Goal: Information Seeking & Learning: Learn about a topic

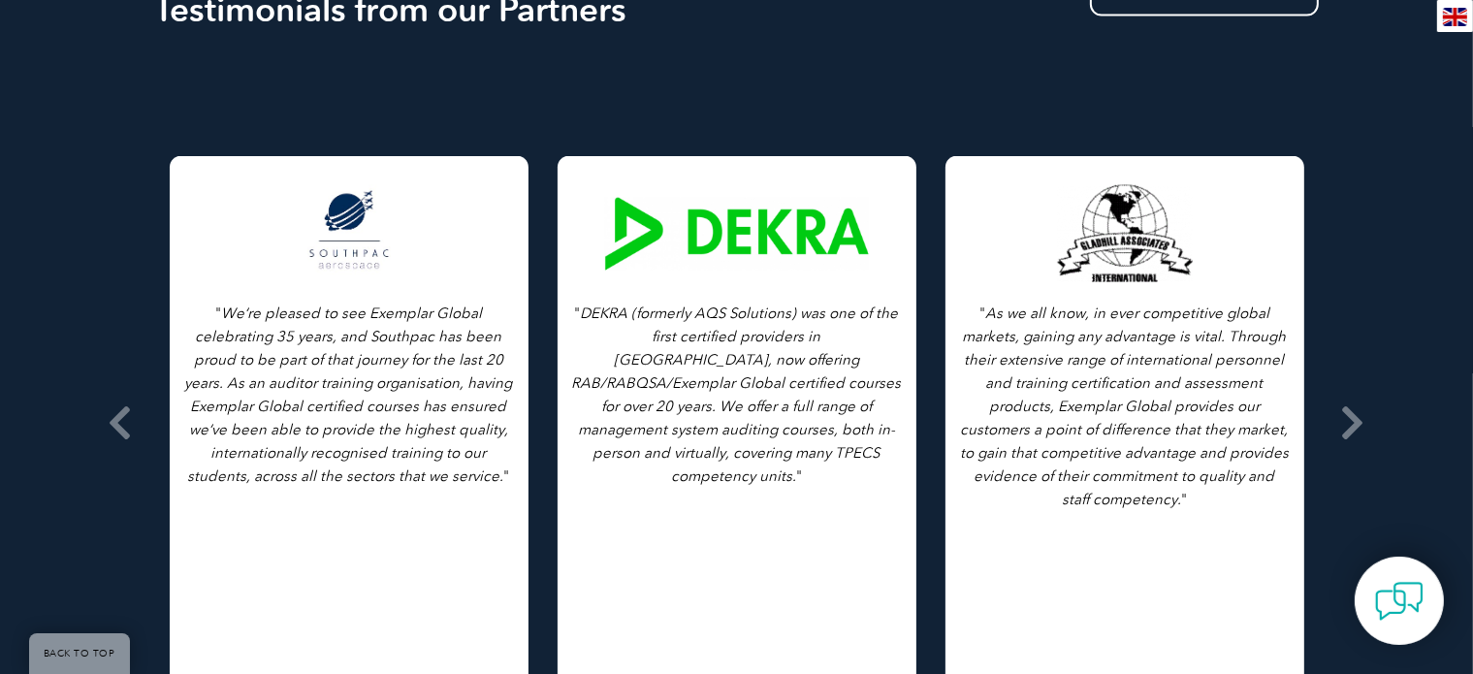
scroll to position [3103, 0]
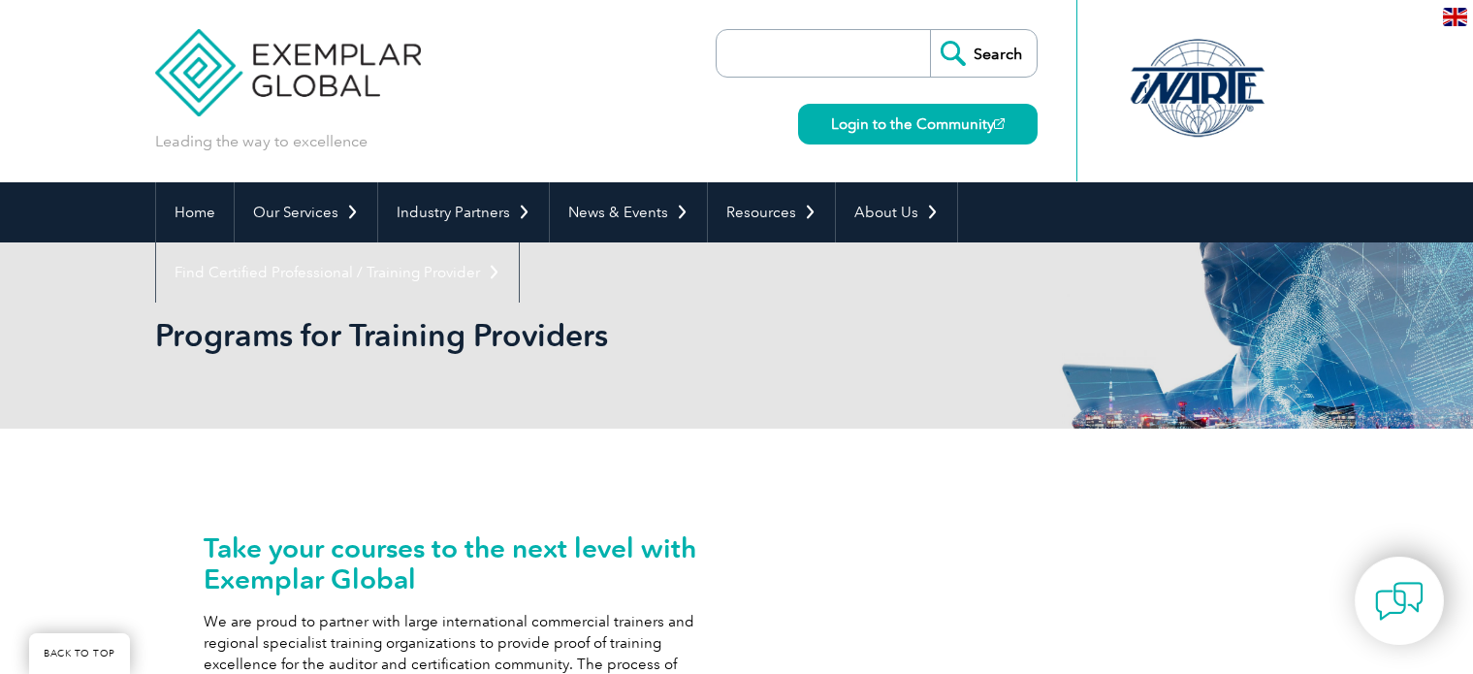
scroll to position [3103, 0]
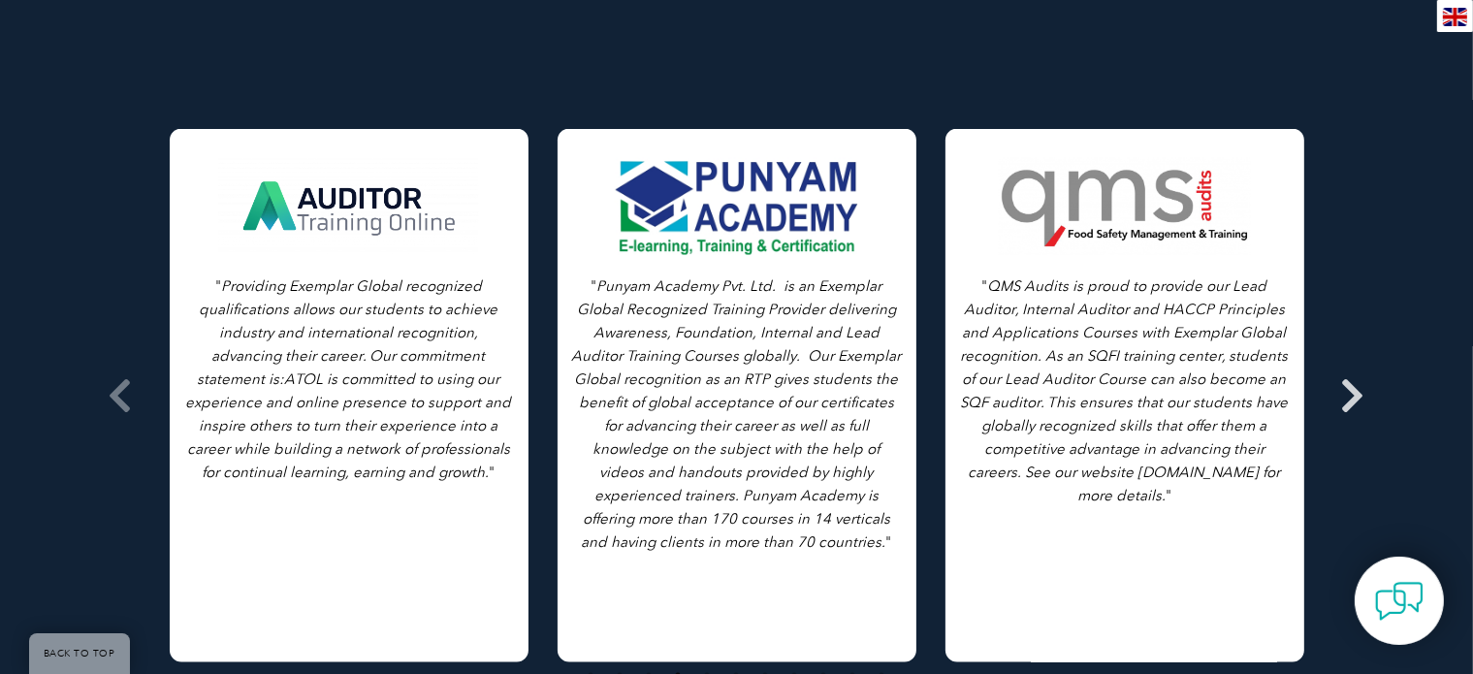
click at [1370, 341] on span at bounding box center [1353, 395] width 48 height 727
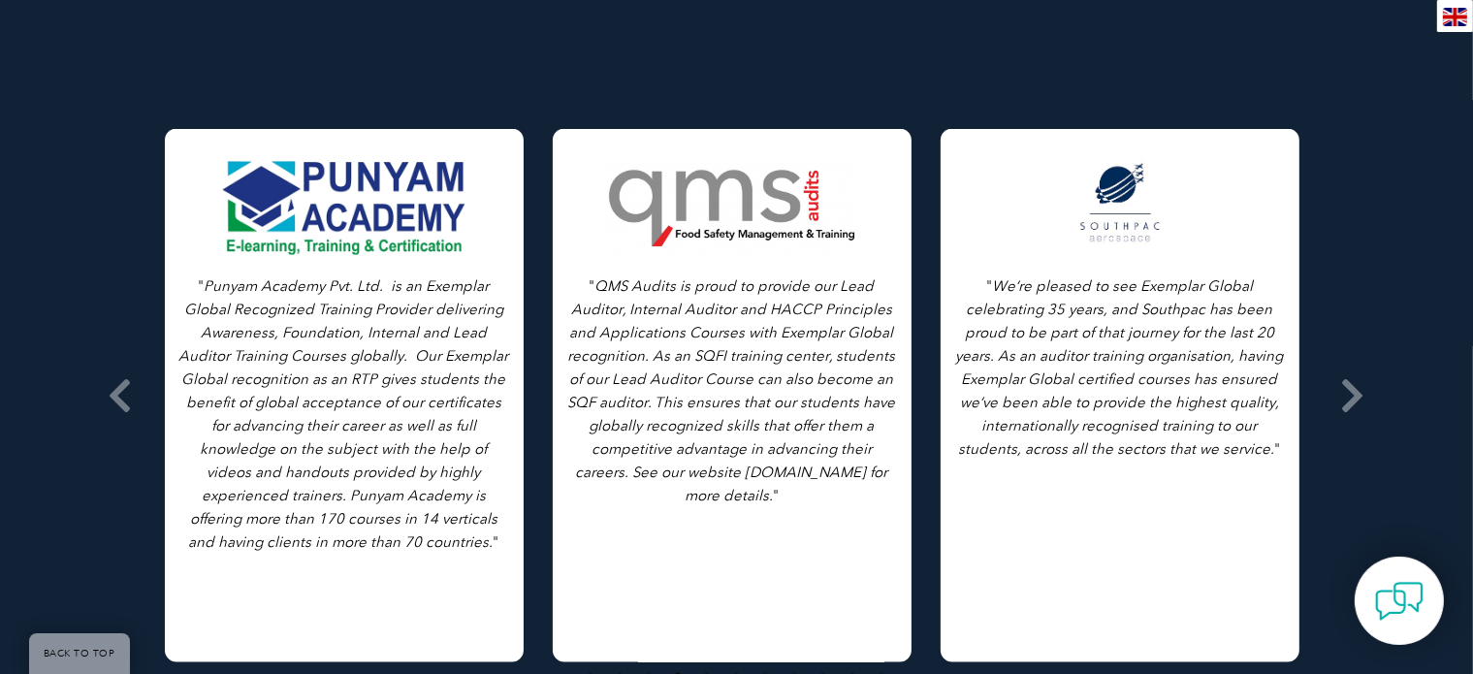
drag, startPoint x: 1222, startPoint y: 342, endPoint x: 826, endPoint y: 371, distance: 396.7
click at [829, 371] on p "" QMS Audits is proud to provide our Lead Auditor, Internal Auditor and HACCP P…" at bounding box center [732, 390] width 330 height 233
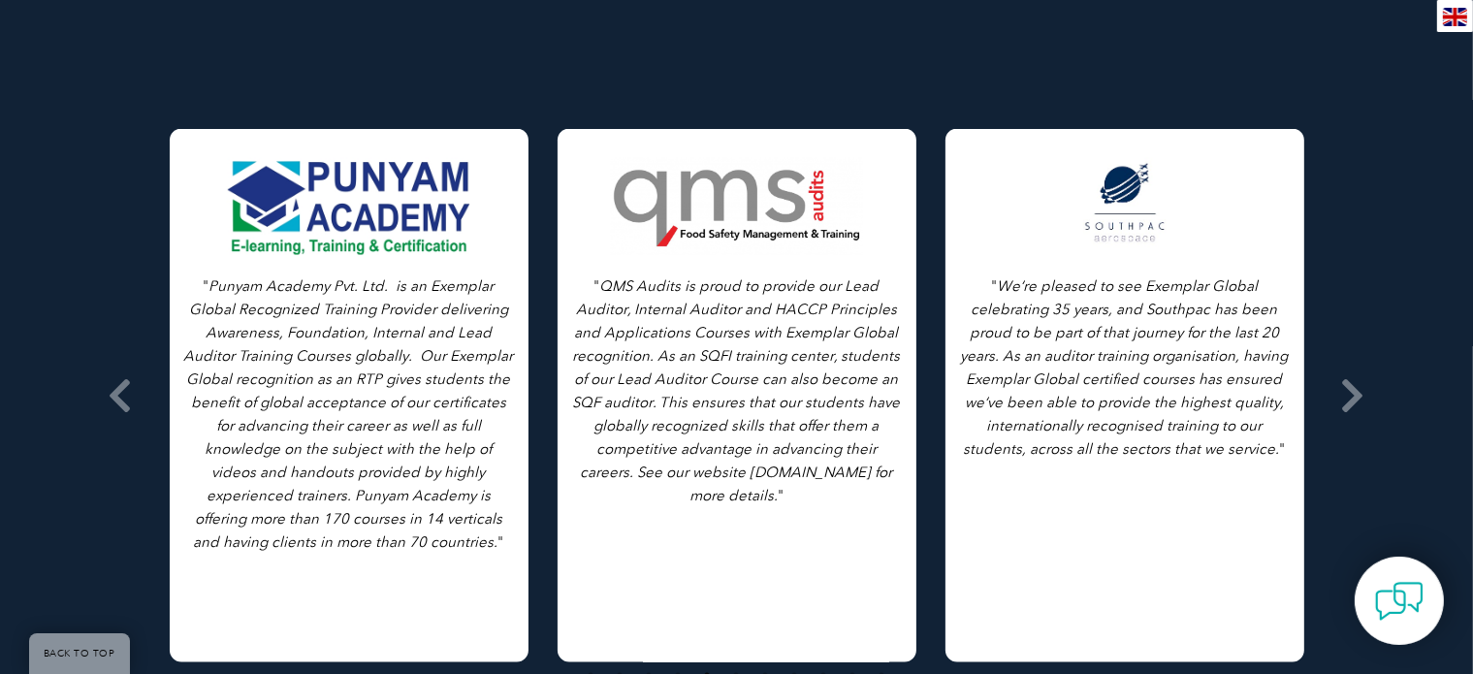
drag, startPoint x: 1082, startPoint y: 302, endPoint x: 803, endPoint y: 343, distance: 282.4
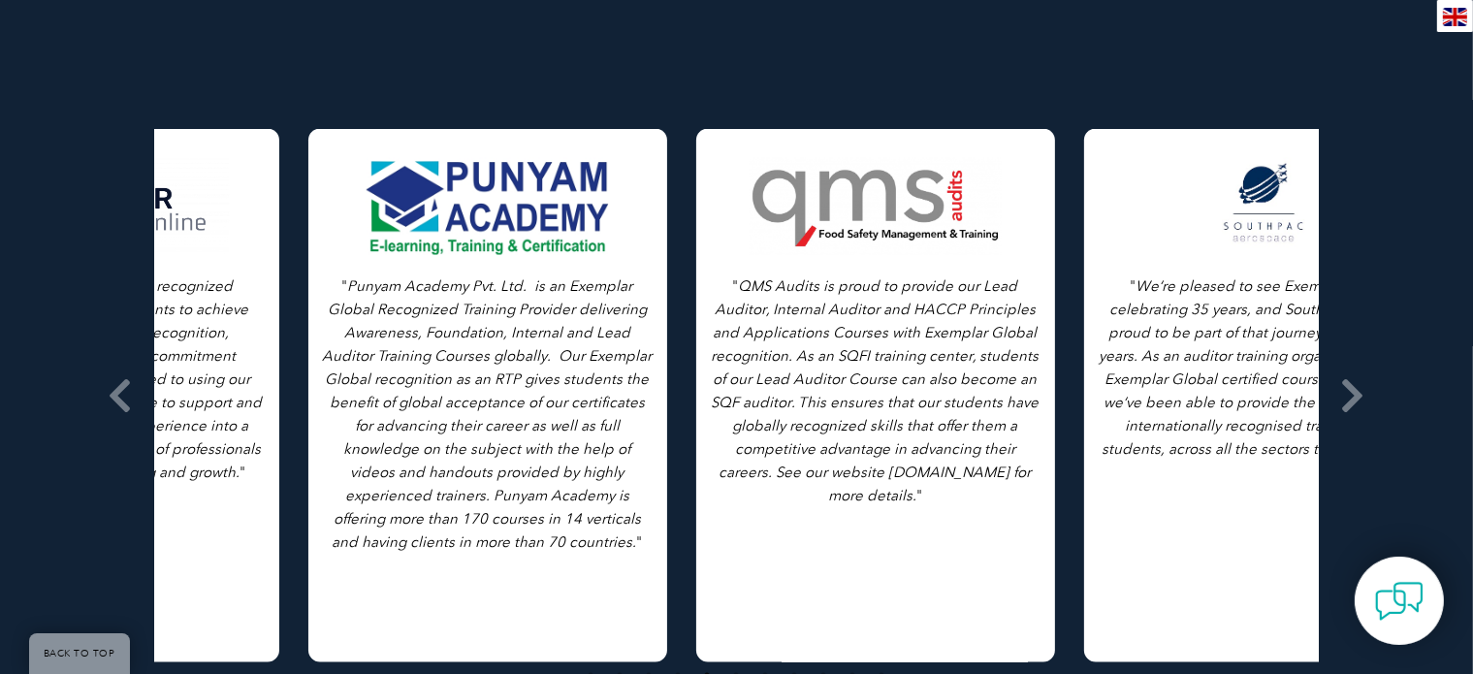
drag, startPoint x: 494, startPoint y: 223, endPoint x: 772, endPoint y: 245, distance: 279.2
click at [667, 245] on div "" Punyam Academy Pvt. Ltd. is an Exemplar Global Recognized Training Provider d…" at bounding box center [487, 395] width 359 height 533
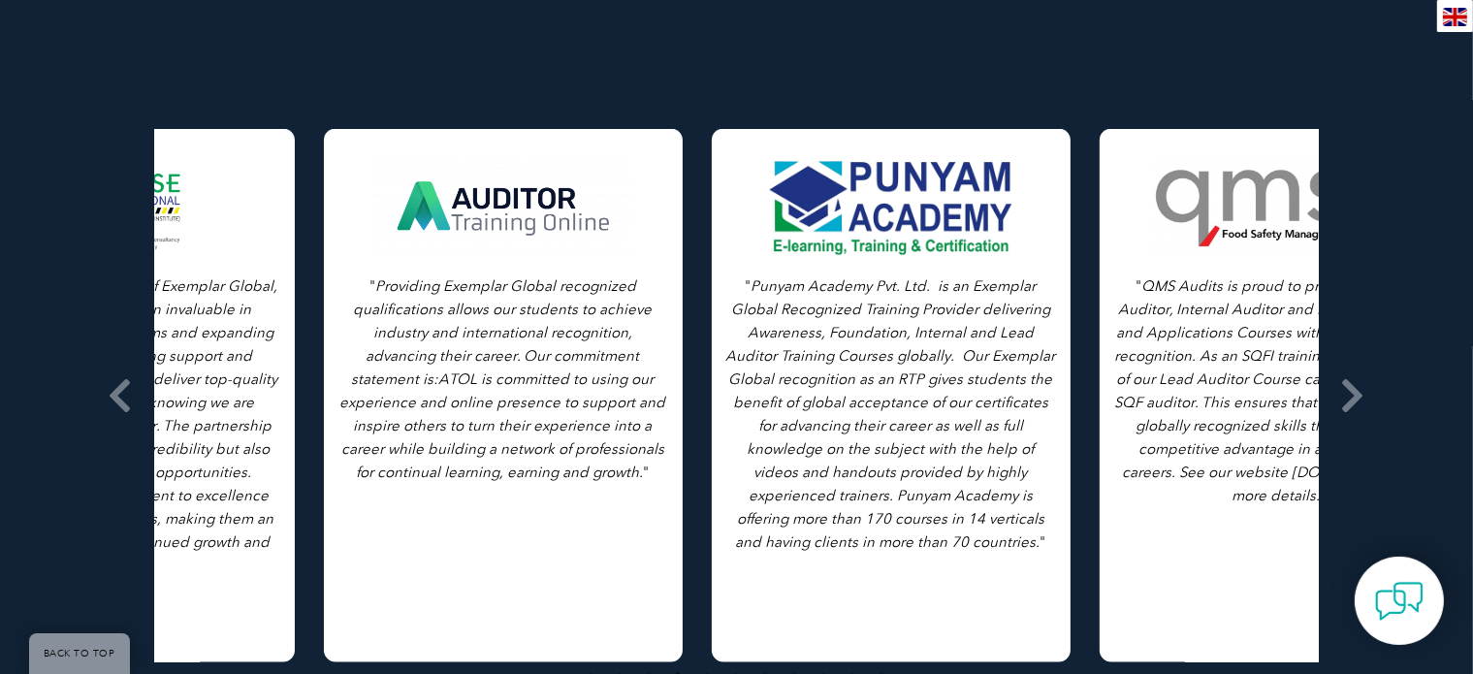
drag, startPoint x: 464, startPoint y: 213, endPoint x: 831, endPoint y: 216, distance: 367.5
click at [683, 216] on div "" Providing Exemplar Global recognized qualifications allows our students to ac…" at bounding box center [503, 395] width 359 height 533
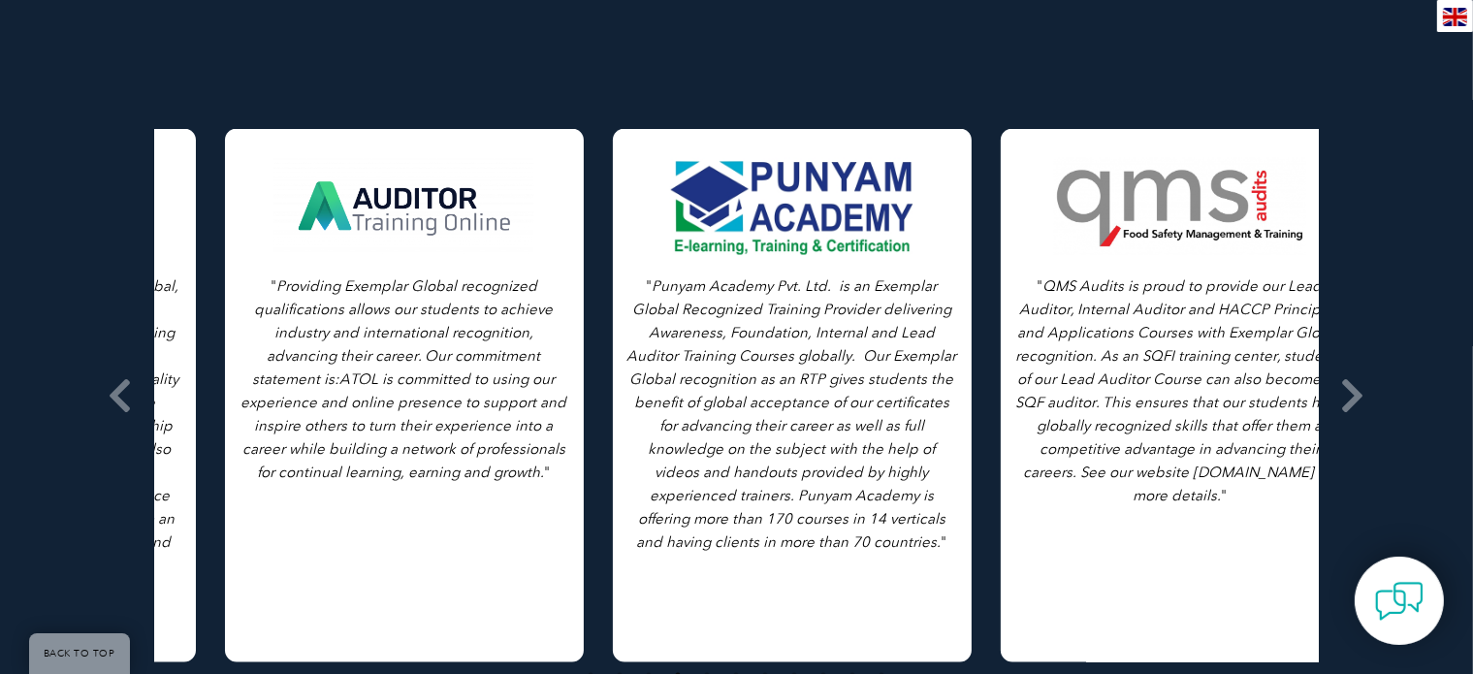
drag, startPoint x: 398, startPoint y: 145, endPoint x: 676, endPoint y: 131, distance: 278.7
click at [536, 158] on div at bounding box center [404, 206] width 264 height 97
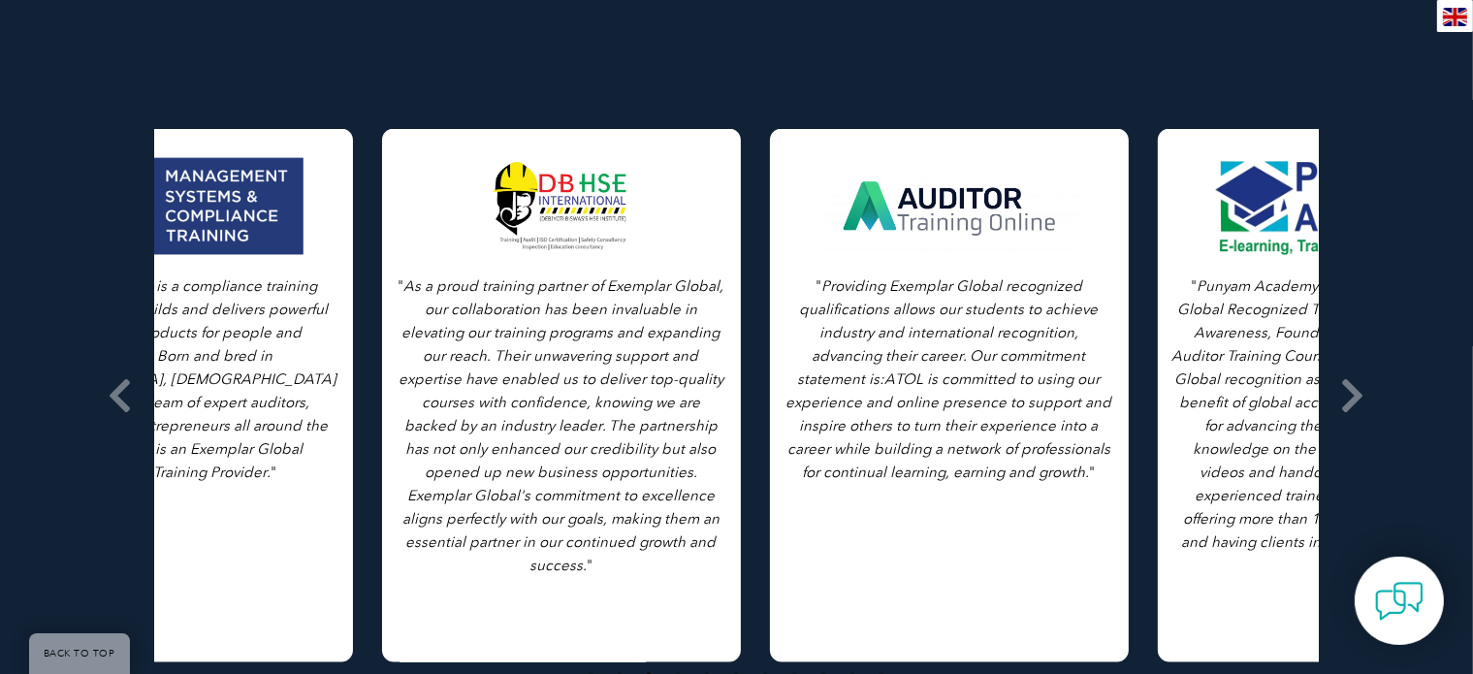
drag, startPoint x: 454, startPoint y: 116, endPoint x: 715, endPoint y: 110, distance: 260.9
click at [715, 129] on div "" As a proud training partner of Exemplar Global, our collaboration has been in…" at bounding box center [561, 395] width 359 height 533
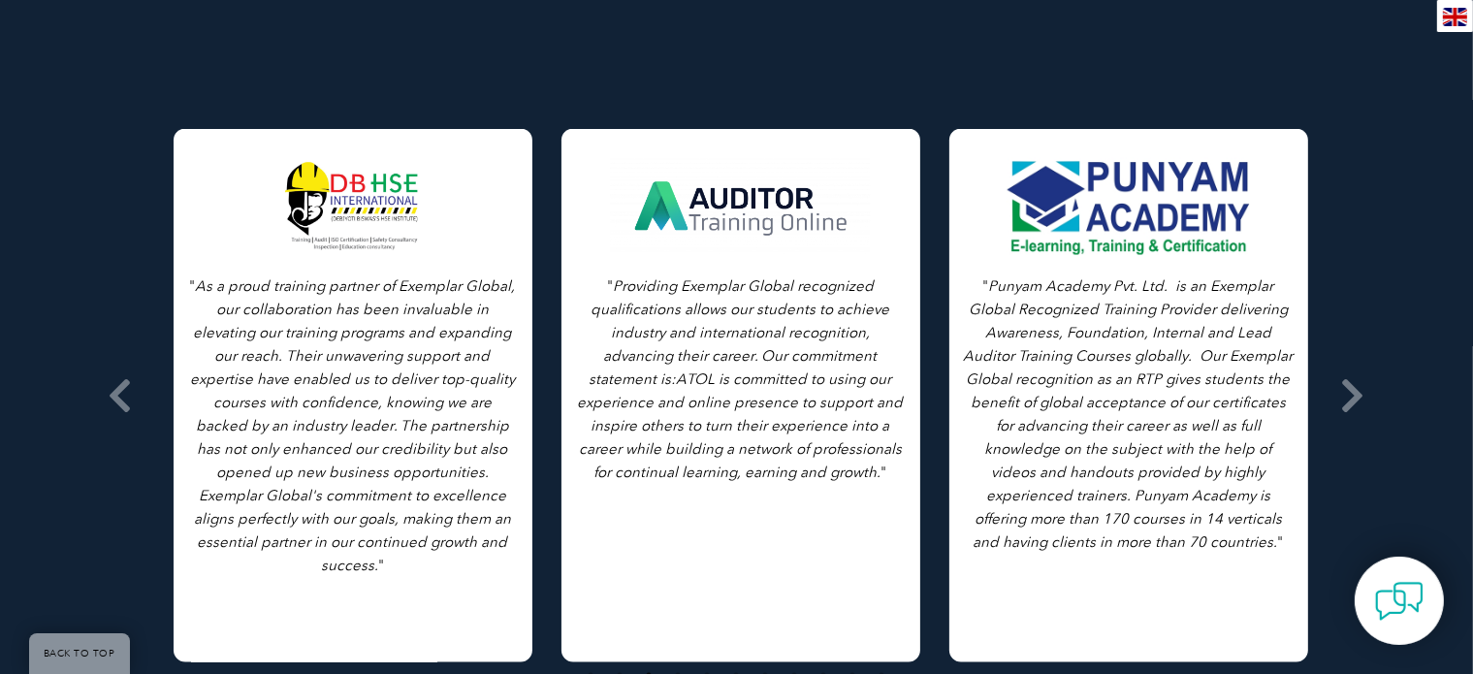
drag, startPoint x: 306, startPoint y: 202, endPoint x: 624, endPoint y: 206, distance: 317.1
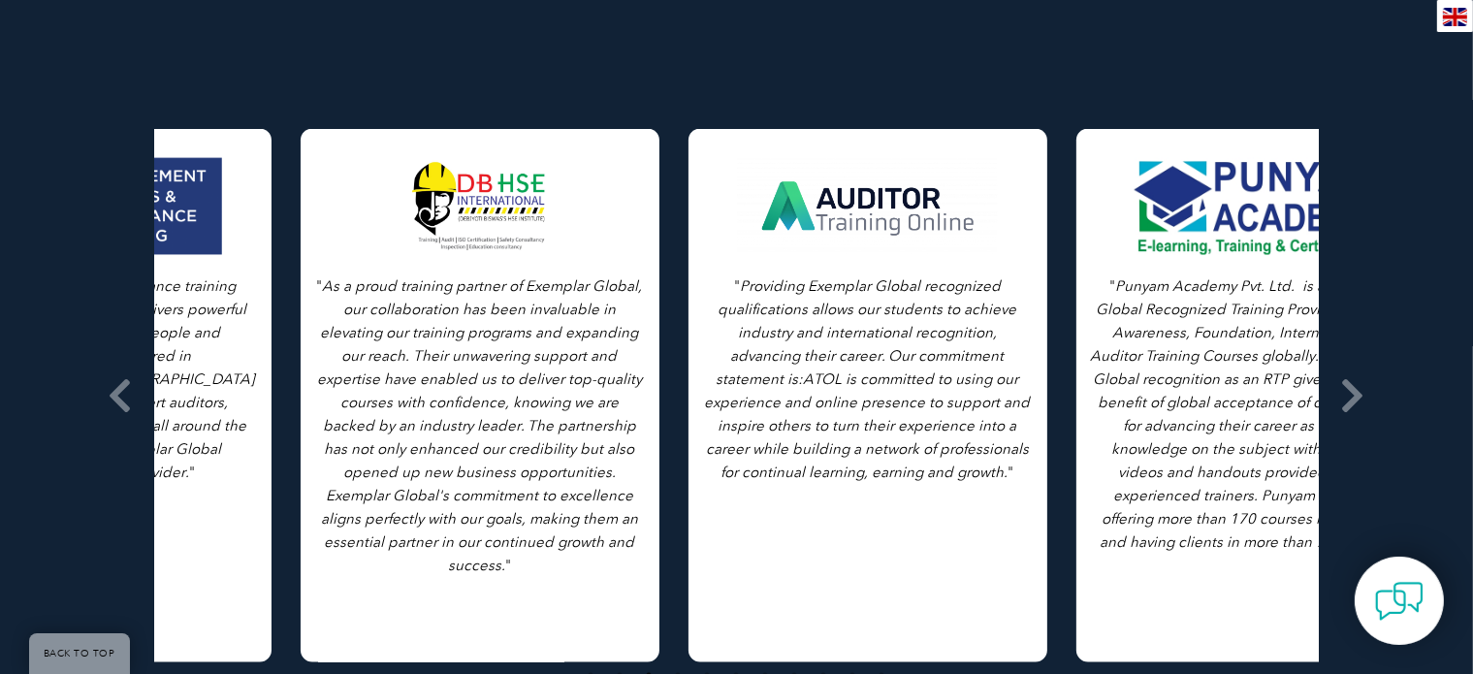
drag, startPoint x: 434, startPoint y: 240, endPoint x: 895, endPoint y: 243, distance: 460.6
click at [643, 277] on icon "As a proud training partner of Exemplar Global, our collaboration has been inva…" at bounding box center [480, 425] width 326 height 297
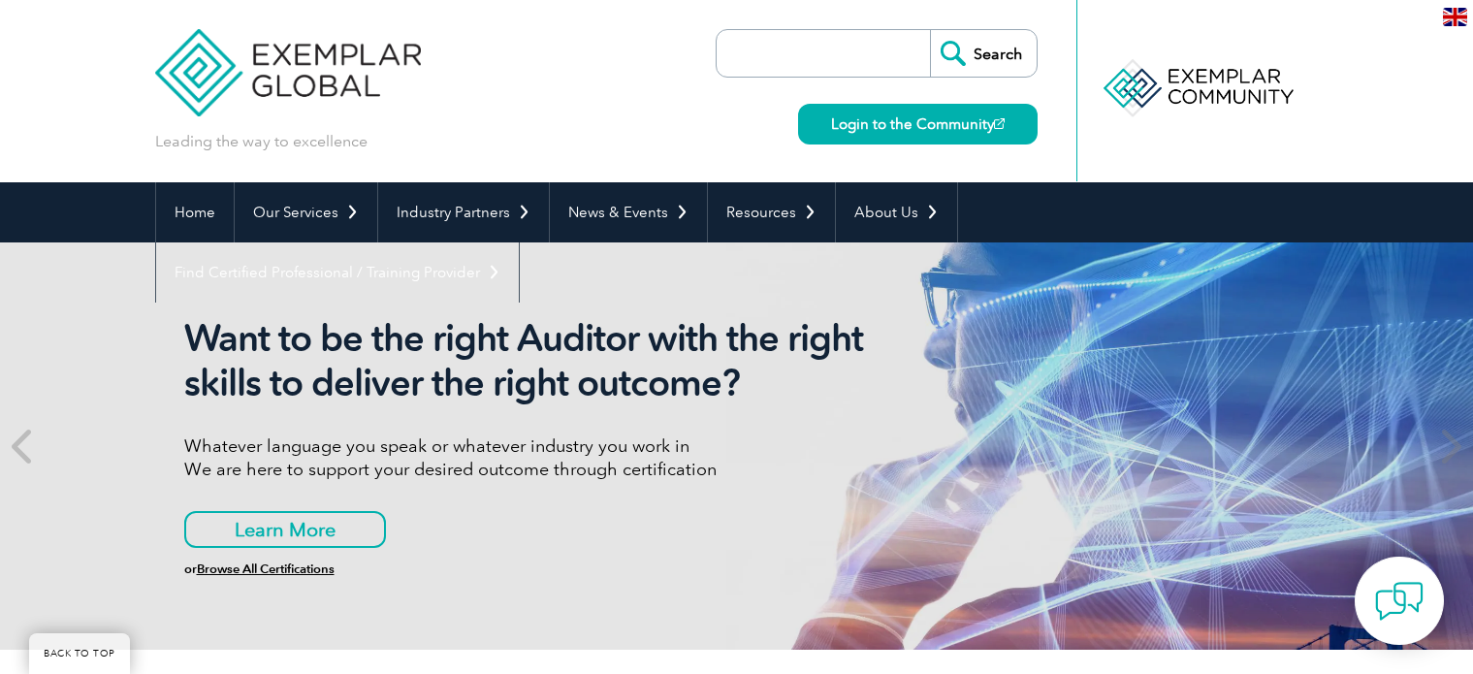
scroll to position [679, 0]
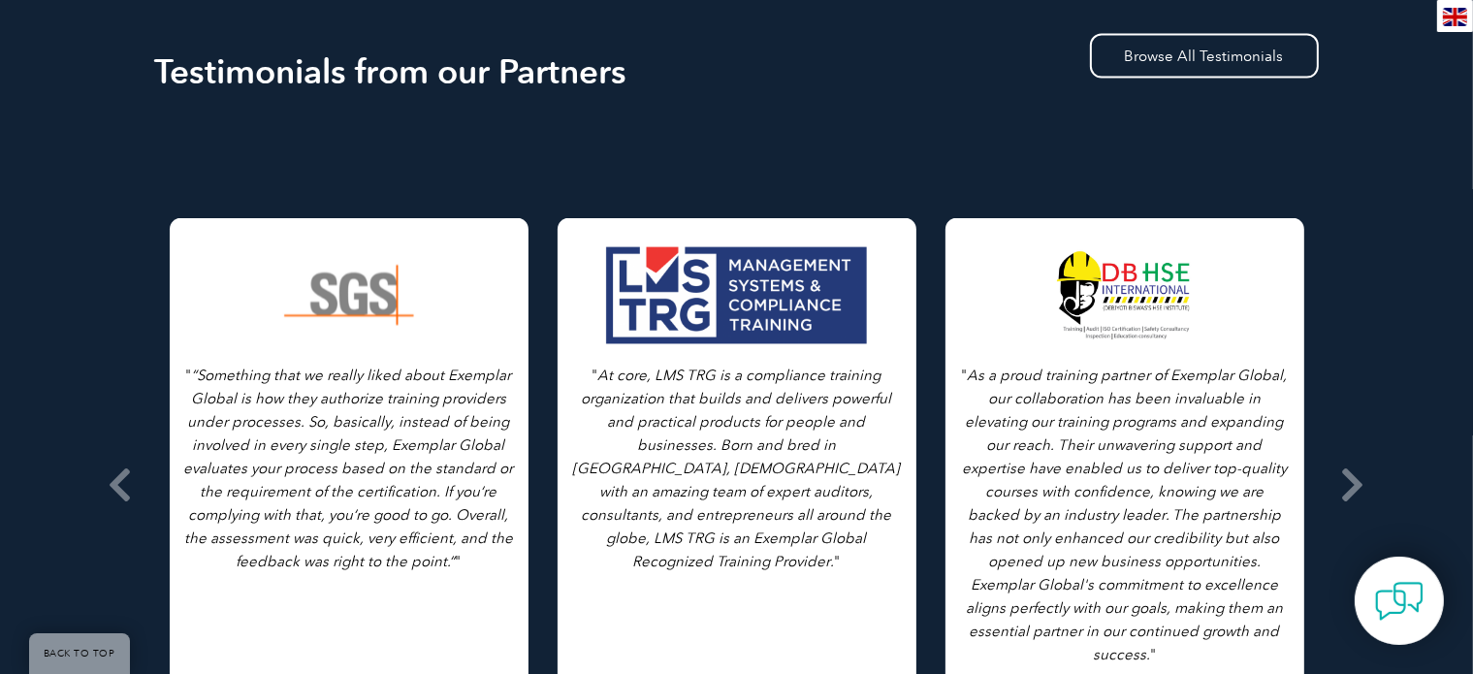
scroll to position [3103, 0]
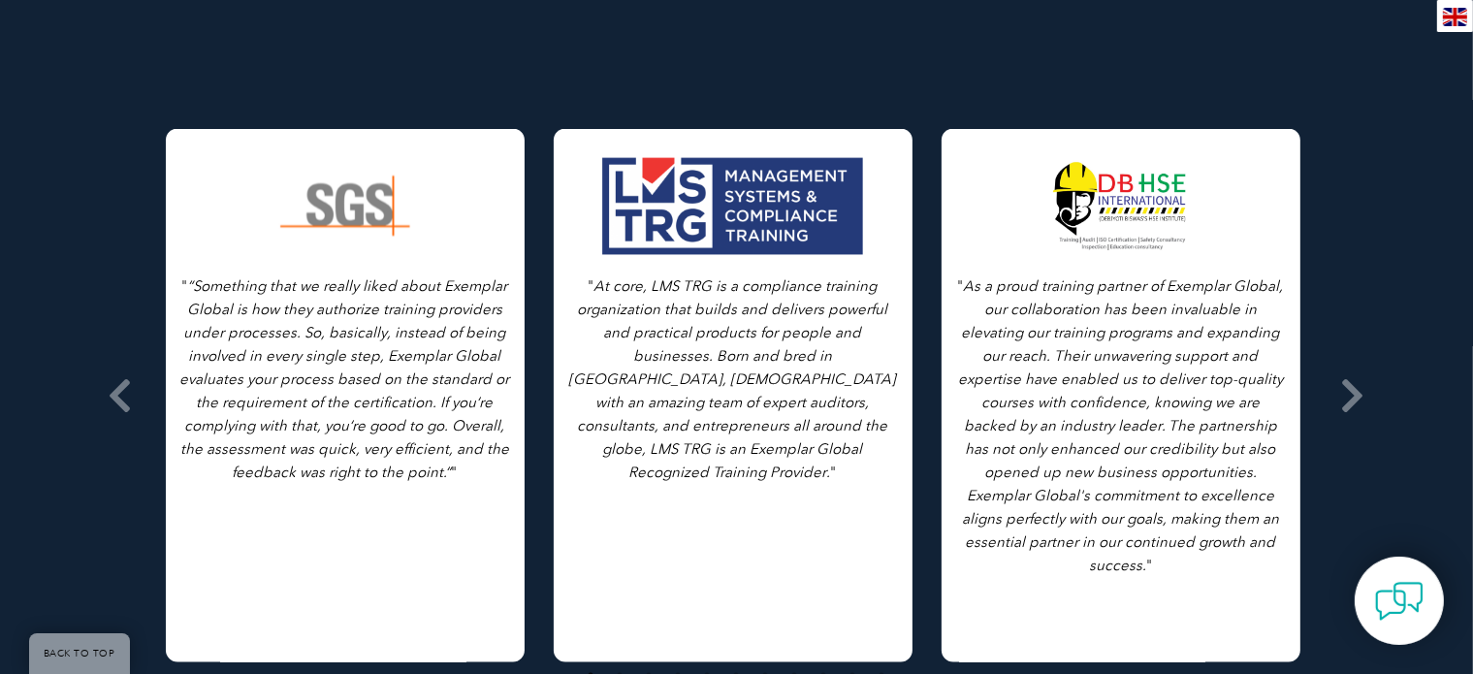
drag, startPoint x: 1171, startPoint y: 286, endPoint x: 796, endPoint y: 374, distance: 385.5
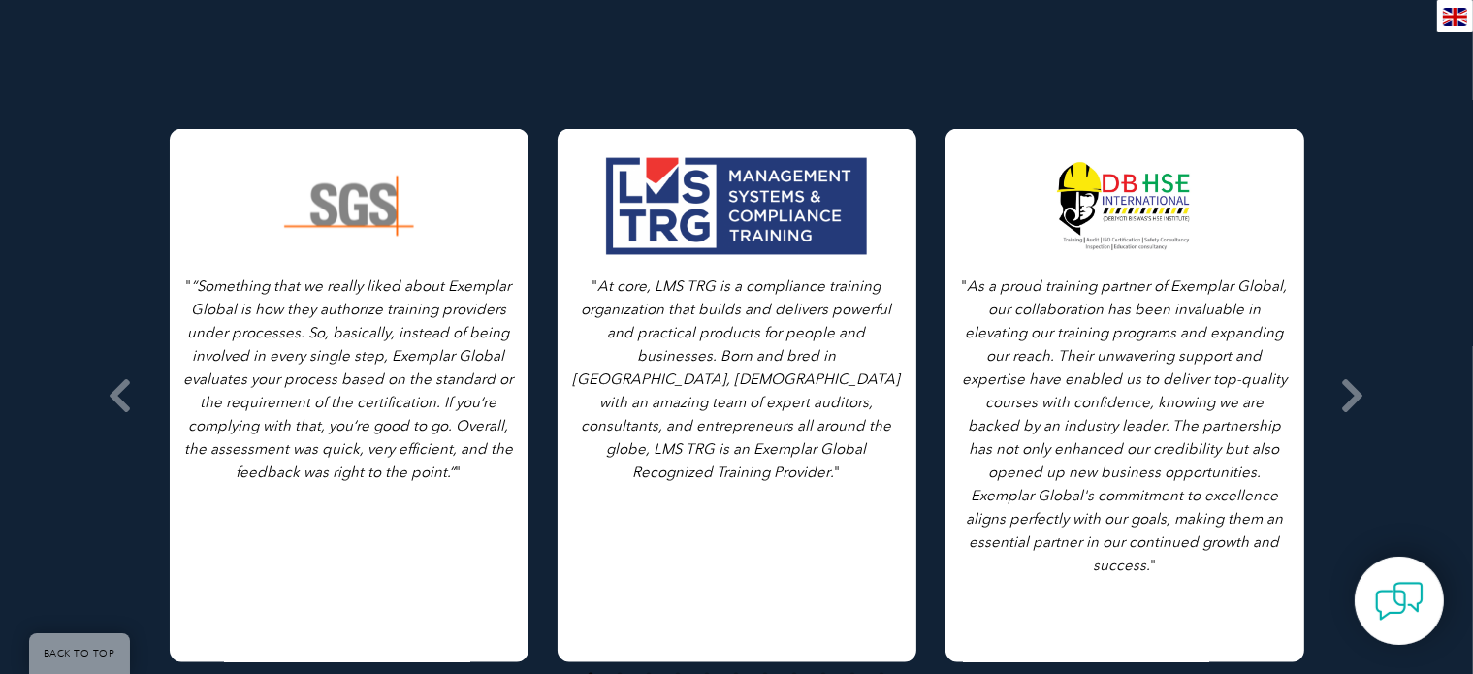
drag, startPoint x: 1125, startPoint y: 274, endPoint x: 1453, endPoint y: 156, distance: 348.5
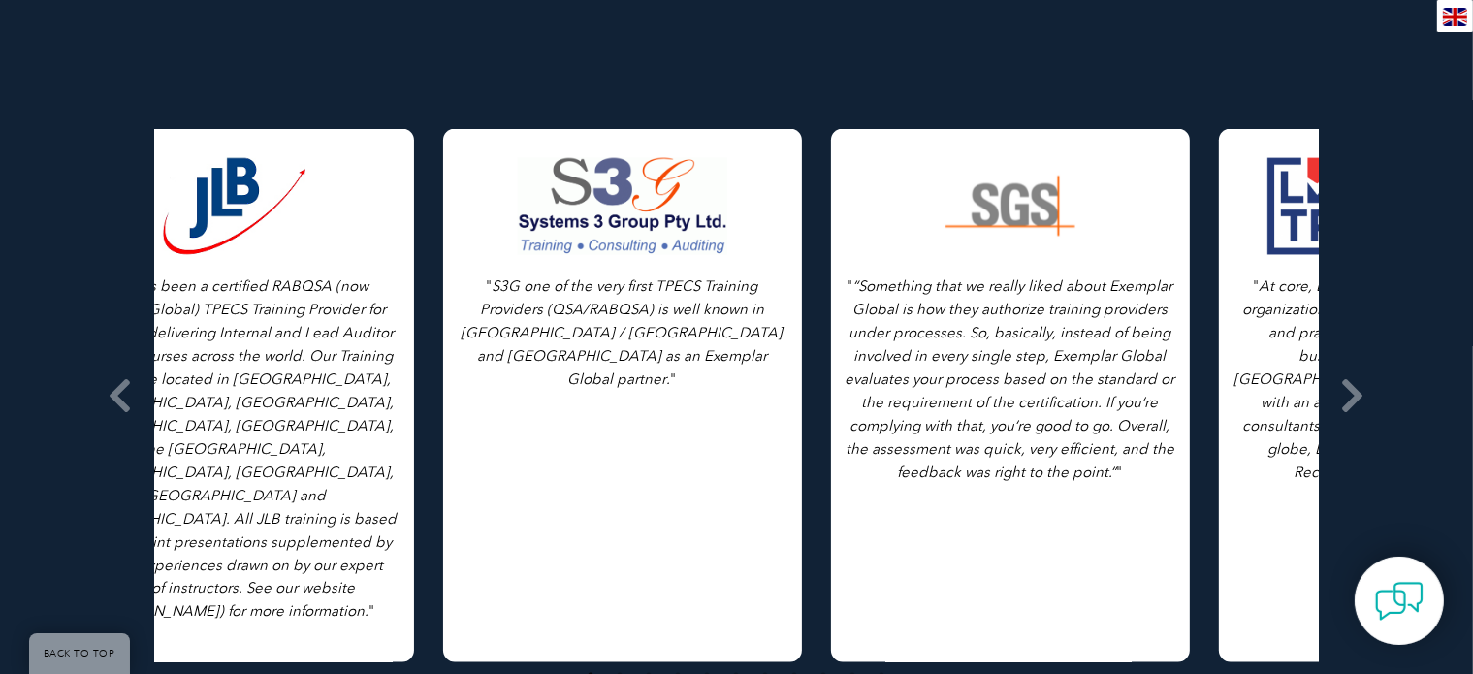
drag, startPoint x: 427, startPoint y: 308, endPoint x: 994, endPoint y: 256, distance: 569.7
click at [995, 274] on p "" “Something that we really liked about Exemplar Global is how they authorize t…" at bounding box center [1011, 378] width 330 height 209
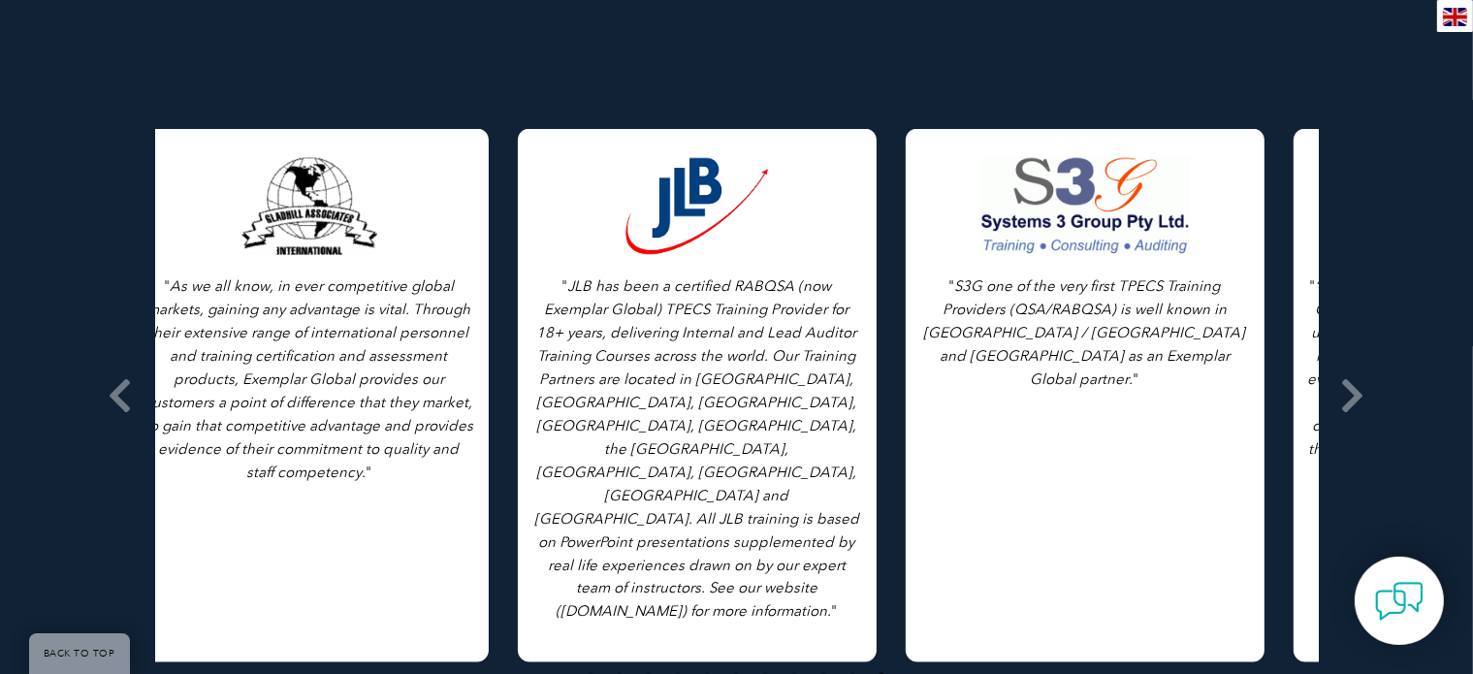
drag, startPoint x: 413, startPoint y: 313, endPoint x: 1149, endPoint y: 236, distance: 740.1
click at [1149, 236] on div "" As we all know, in ever competitive global markets, gaining any advantage is …" at bounding box center [697, 395] width 9697 height 533
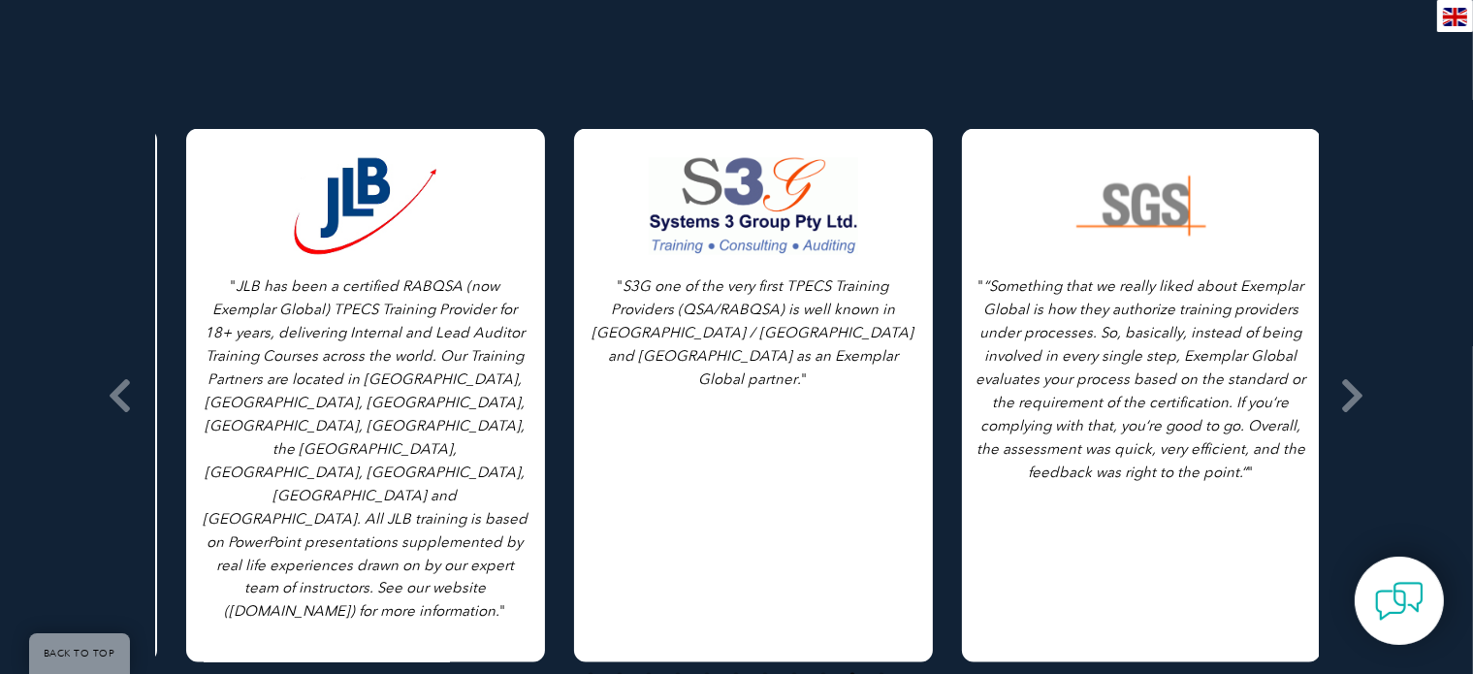
drag, startPoint x: 626, startPoint y: 181, endPoint x: 649, endPoint y: 177, distance: 22.6
click at [649, 177] on div at bounding box center [754, 206] width 264 height 97
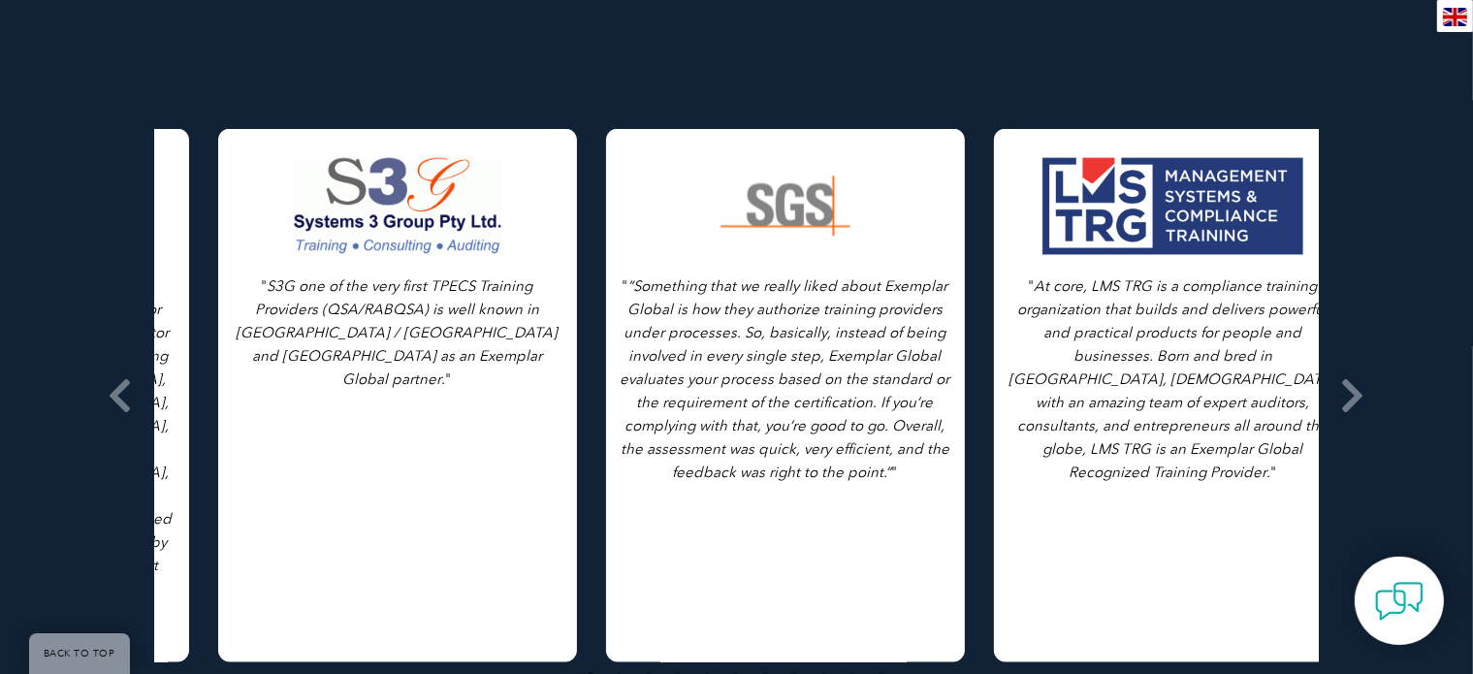
drag, startPoint x: 171, startPoint y: 247, endPoint x: 605, endPoint y: 234, distance: 434.6
click at [606, 234] on div "" “Something that we really liked about Exemplar Global is how they authorize t…" at bounding box center [785, 395] width 359 height 533
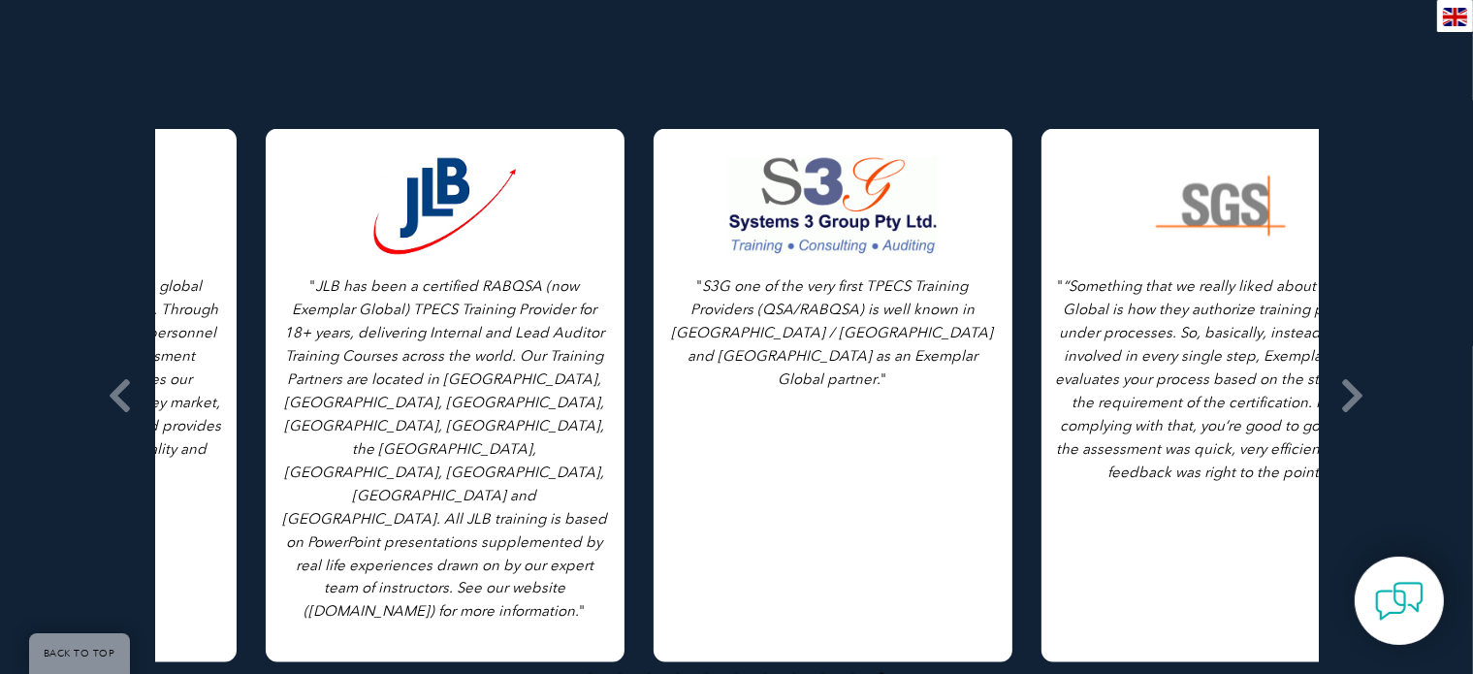
drag, startPoint x: 292, startPoint y: 271, endPoint x: 776, endPoint y: 256, distance: 484.1
click at [776, 256] on div "" As we all know, in ever competitive global markets, gaining any advantage is …" at bounding box center [445, 395] width 9697 height 533
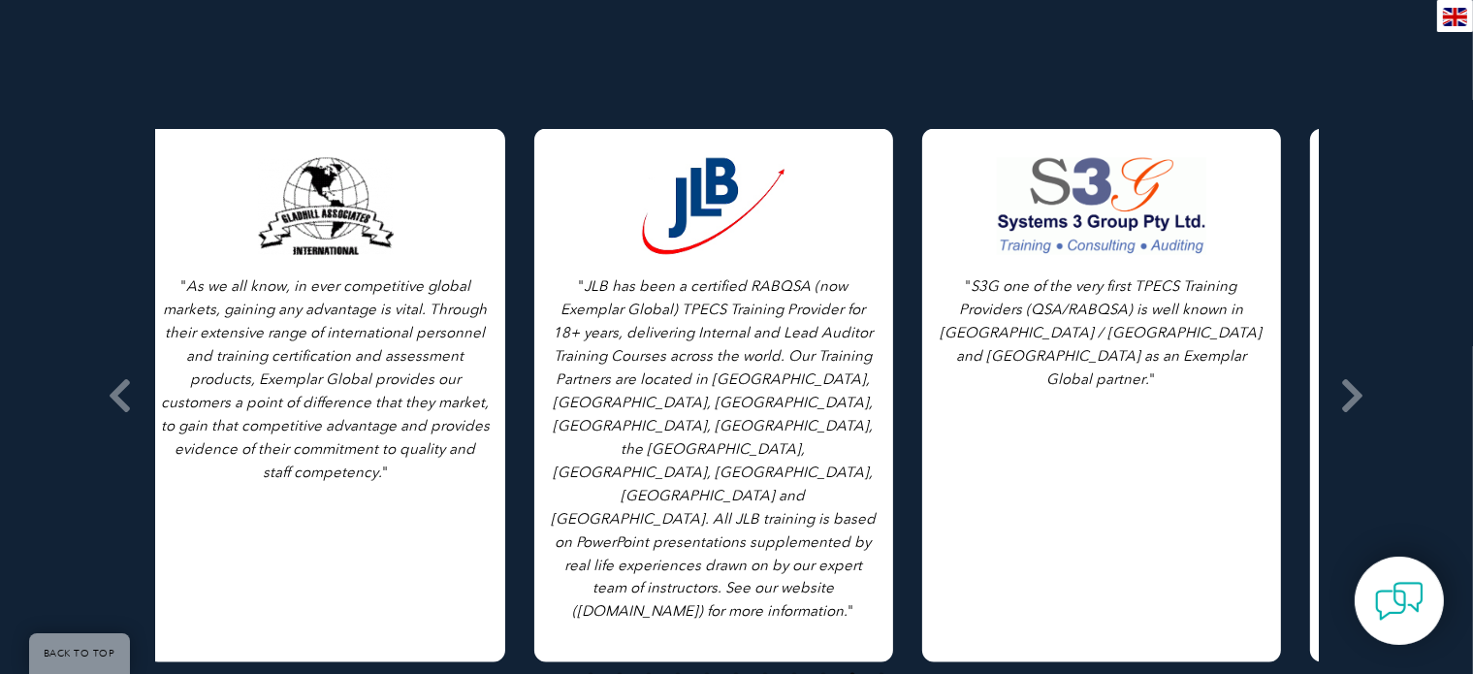
drag, startPoint x: 357, startPoint y: 286, endPoint x: 721, endPoint y: 278, distance: 364.7
click at [721, 278] on p "" JLB has been a certified RABQSA (now Exemplar Global) TPECS Training Provider…" at bounding box center [714, 448] width 330 height 349
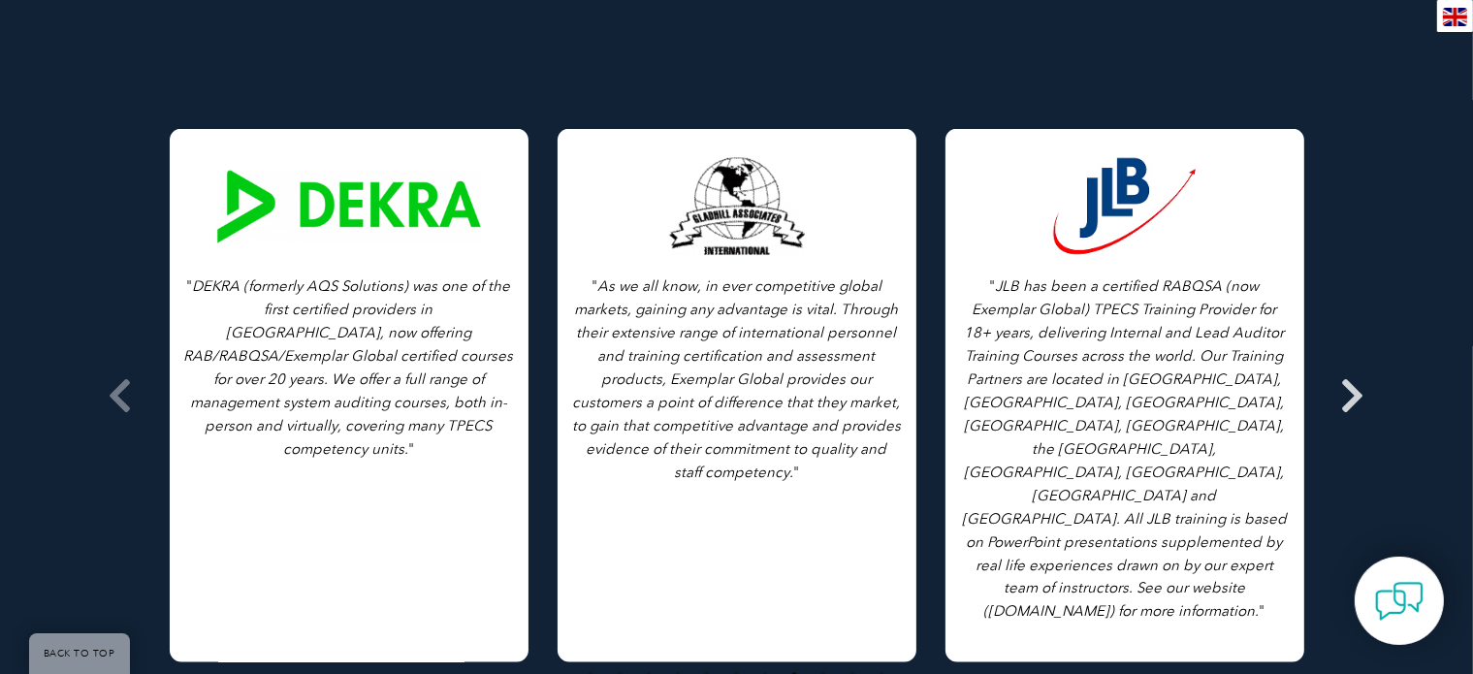
drag, startPoint x: 374, startPoint y: 294, endPoint x: 1339, endPoint y: 305, distance: 964.9
click at [1319, 32] on div "" As we all know, in ever competitive global markets, gaining any advantage is …" at bounding box center [737, 32] width 1164 height 0
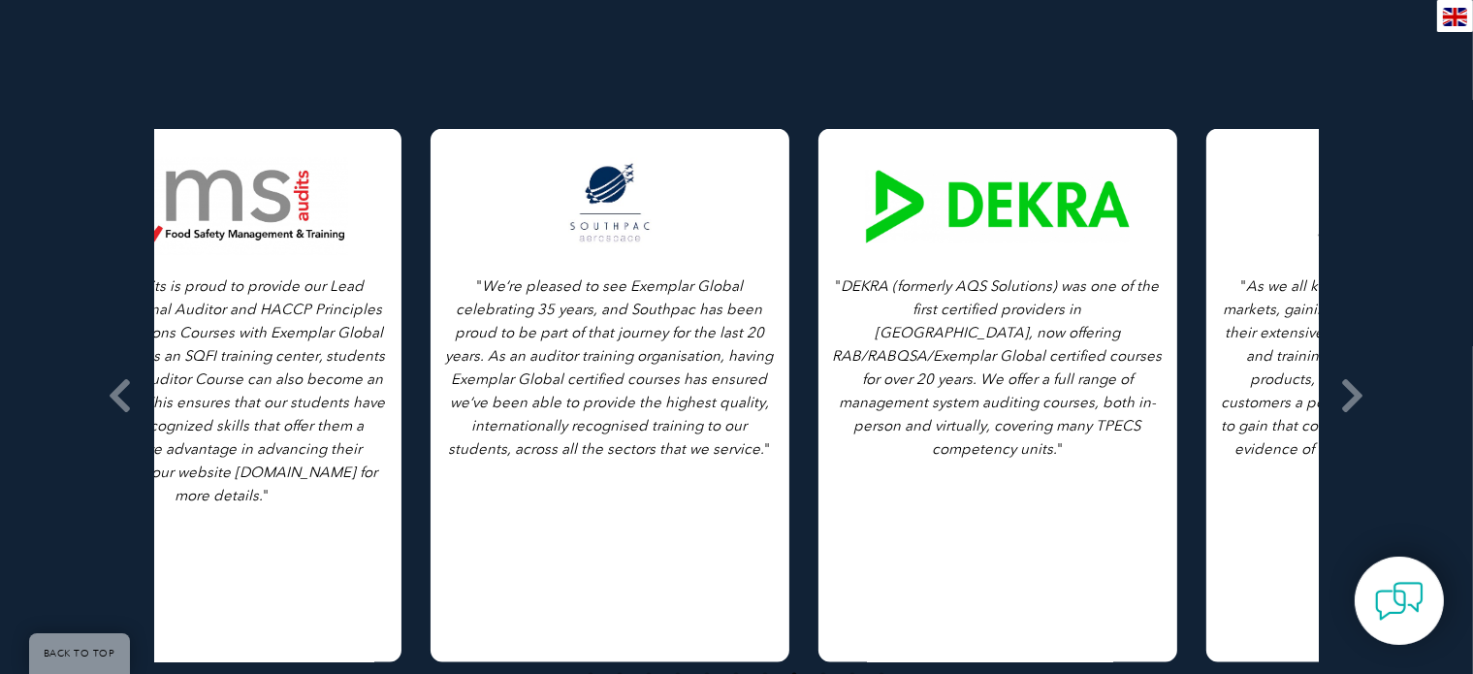
drag, startPoint x: 516, startPoint y: 345, endPoint x: 1249, endPoint y: 296, distance: 734.8
click at [1163, 305] on icon "DEKRA (formerly AQS Solutions) was one of the first certified providers in [GEO…" at bounding box center [998, 367] width 330 height 180
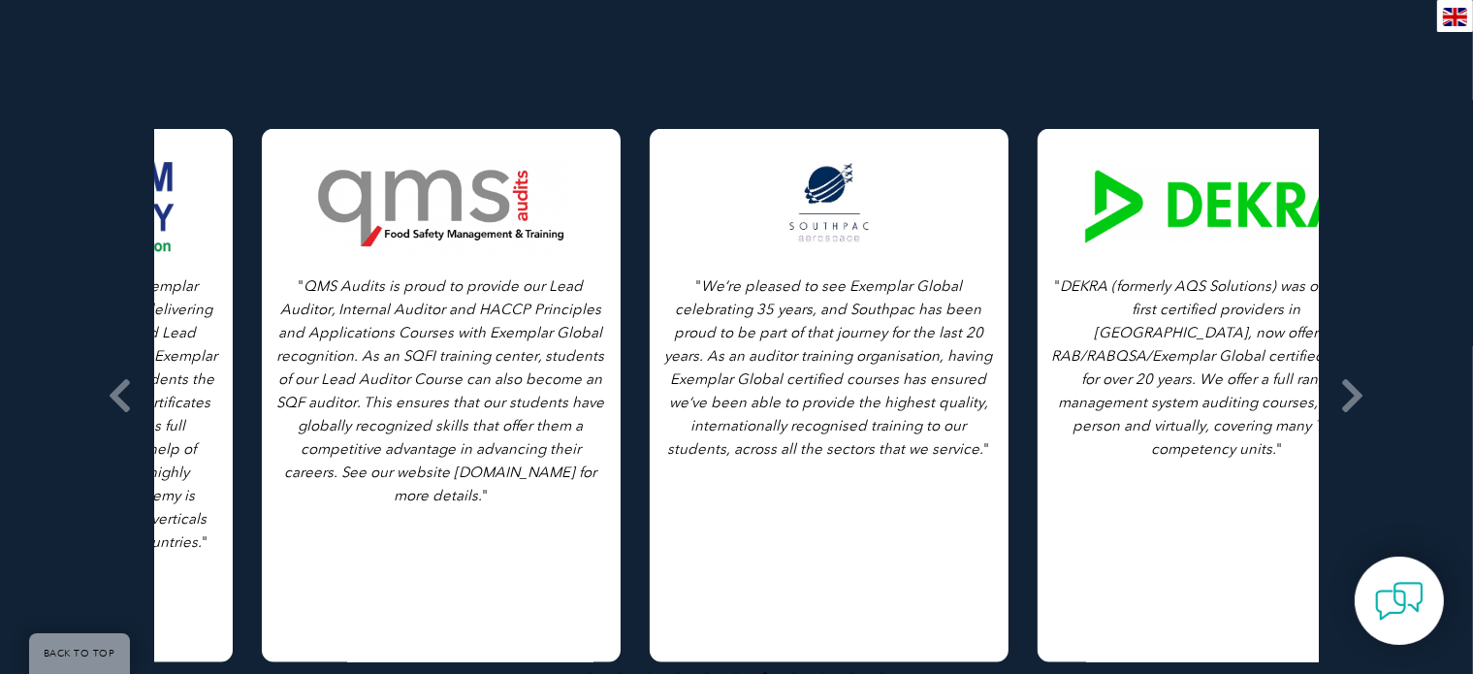
drag, startPoint x: 831, startPoint y: 305, endPoint x: 1172, endPoint y: 285, distance: 341.9
click at [1172, 285] on icon "DEKRA (formerly AQS Solutions) was one of the first certified providers in [GEO…" at bounding box center [1217, 367] width 330 height 180
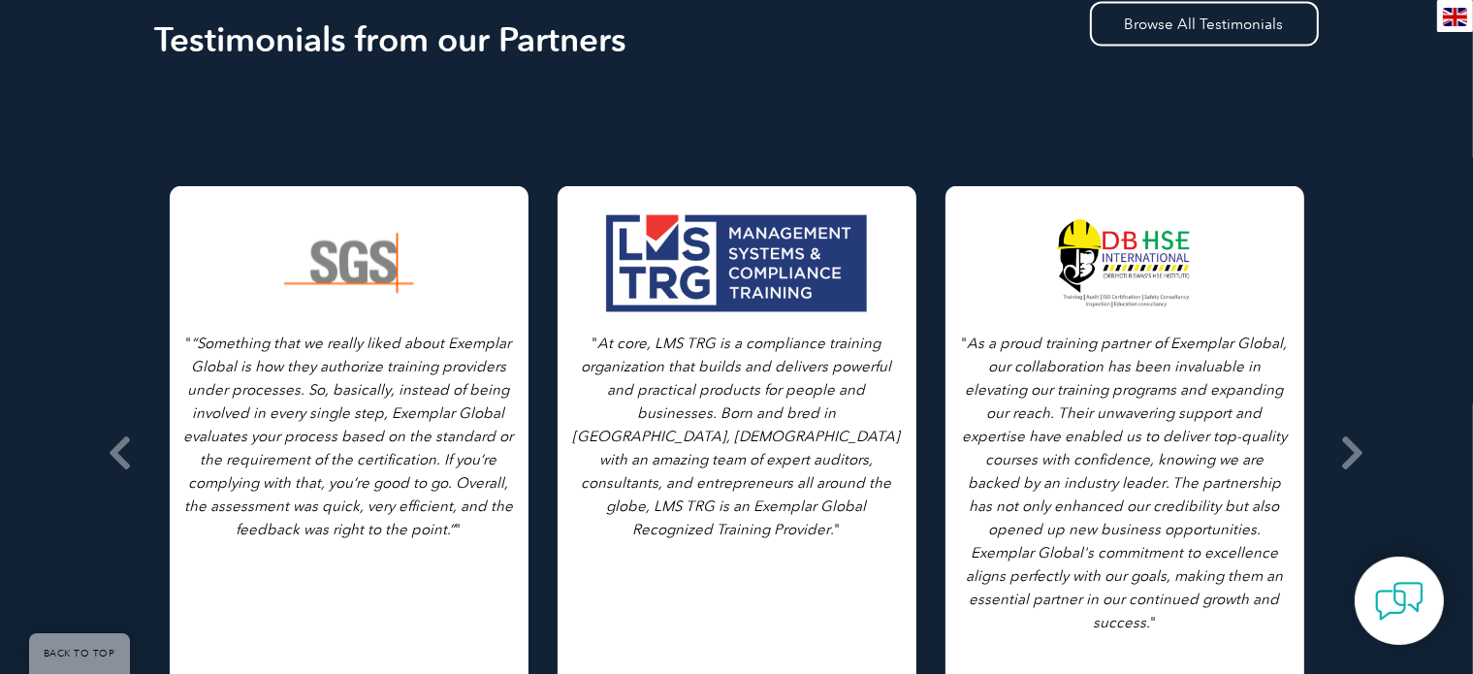
scroll to position [3103, 0]
